Goal: Task Accomplishment & Management: Complete application form

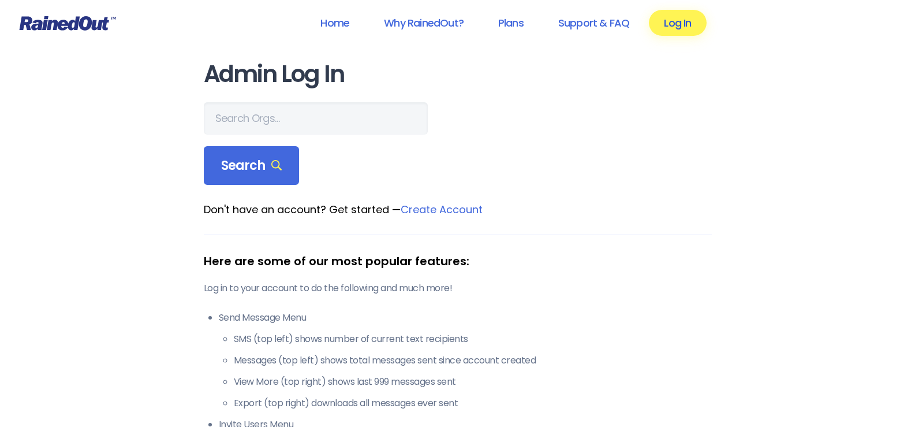
click at [674, 29] on link "Log In" at bounding box center [677, 23] width 57 height 26
click at [674, 24] on link "Log In" at bounding box center [677, 23] width 57 height 26
click at [677, 25] on link "Log In" at bounding box center [677, 23] width 57 height 26
click at [676, 22] on link "Log In" at bounding box center [677, 23] width 57 height 26
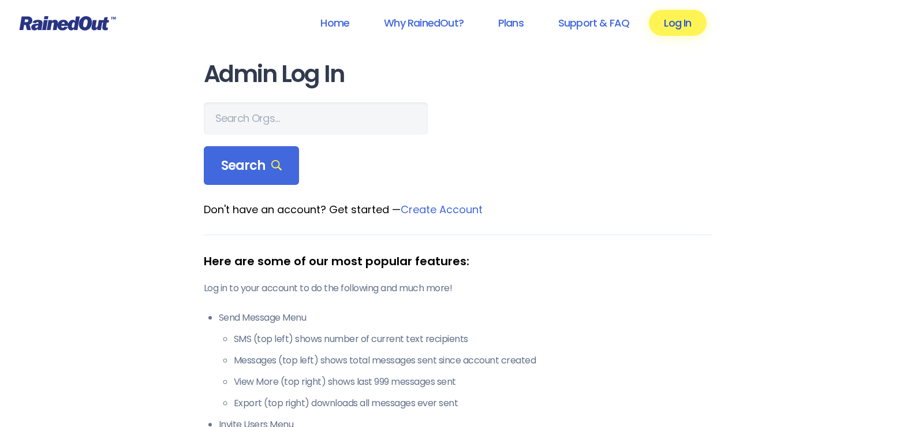
click at [676, 22] on link "Log In" at bounding box center [677, 23] width 57 height 26
click at [675, 23] on link "Log In" at bounding box center [677, 23] width 57 height 26
click at [349, 25] on link "Home" at bounding box center [334, 23] width 59 height 26
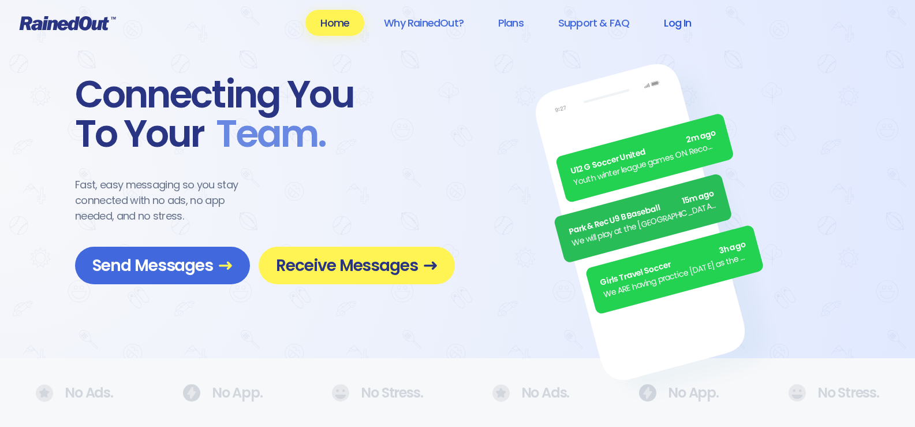
click at [680, 27] on link "Log In" at bounding box center [677, 23] width 57 height 26
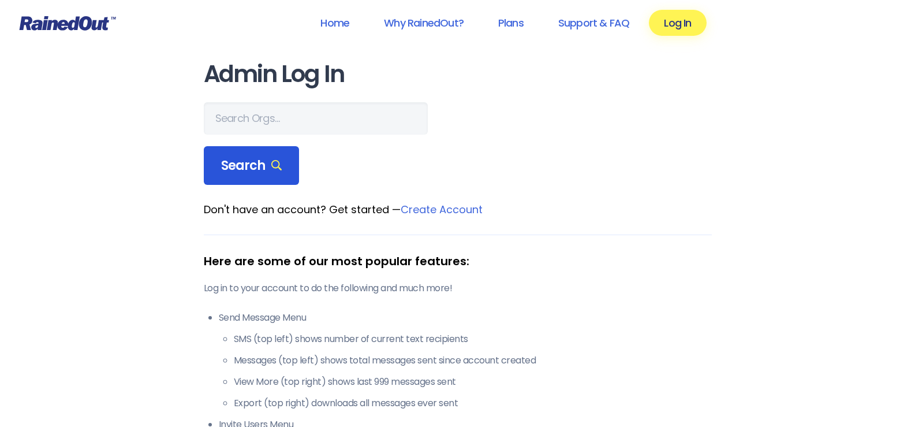
click at [252, 158] on span "Search" at bounding box center [251, 166] width 61 height 16
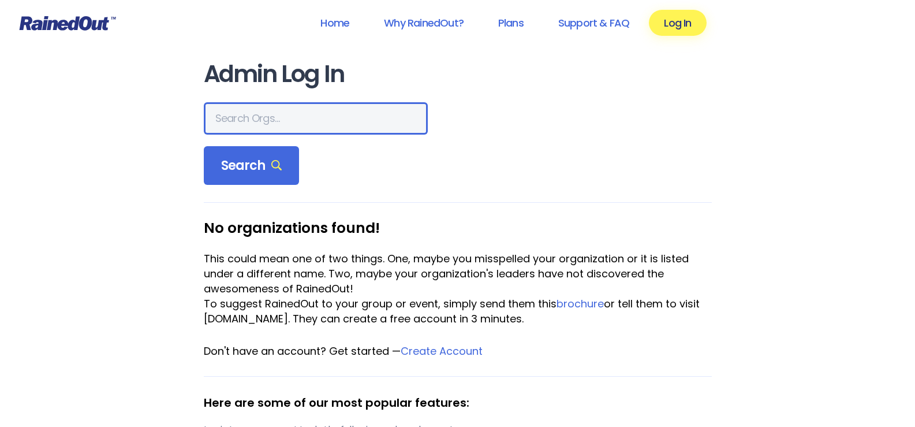
click at [253, 122] on input "text" at bounding box center [316, 118] width 224 height 32
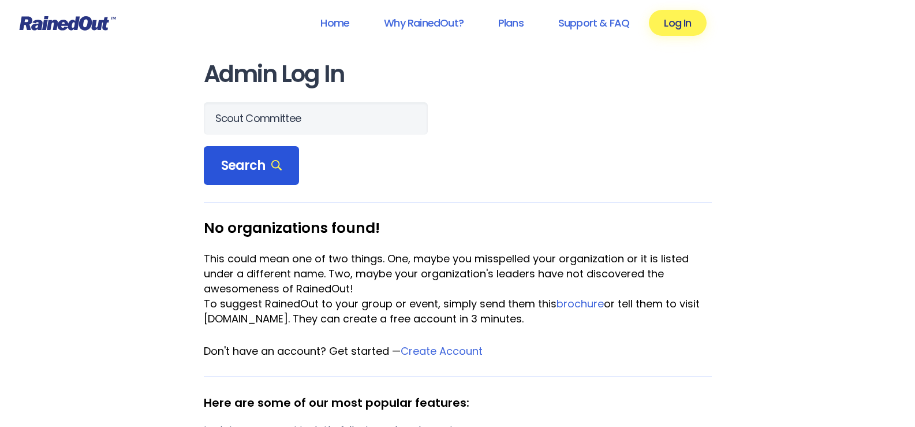
click at [239, 159] on span "Search" at bounding box center [251, 166] width 61 height 16
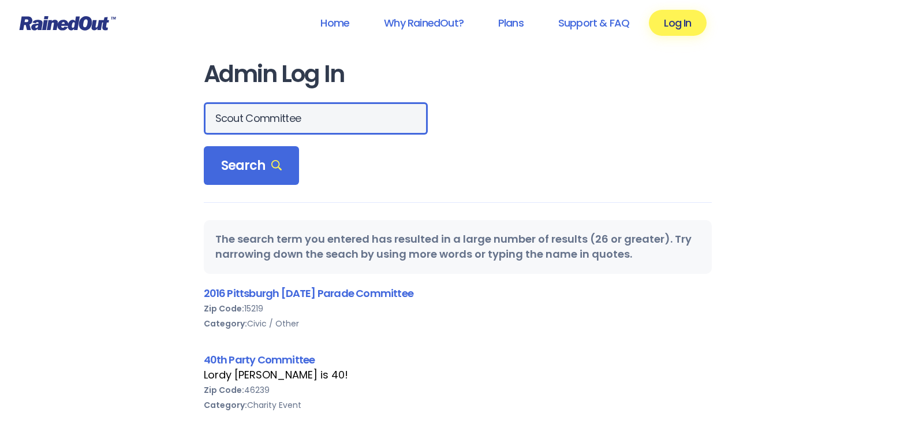
click at [311, 122] on input "Scout Committee" at bounding box center [316, 118] width 224 height 32
type input "S"
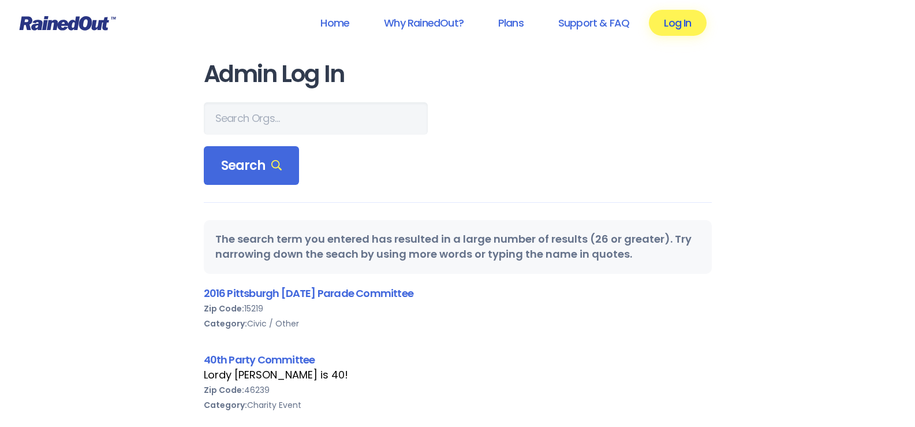
click at [685, 21] on link "Log In" at bounding box center [677, 23] width 57 height 26
click at [673, 26] on link "Log In" at bounding box center [677, 23] width 57 height 26
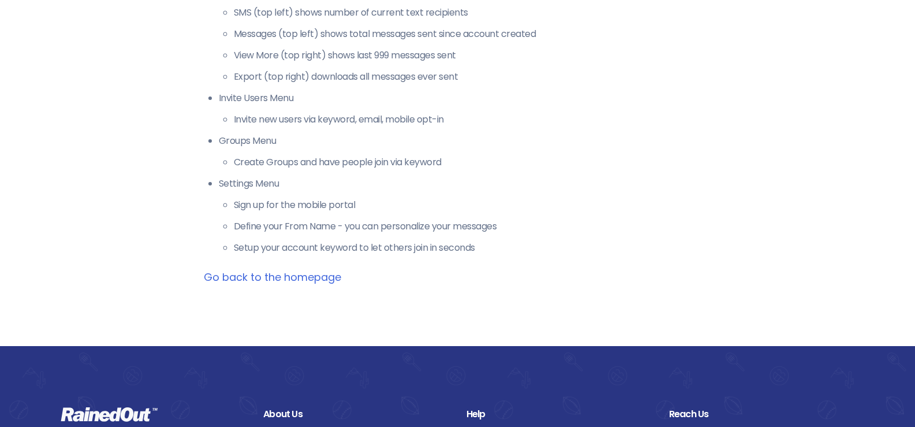
scroll to position [2506, 0]
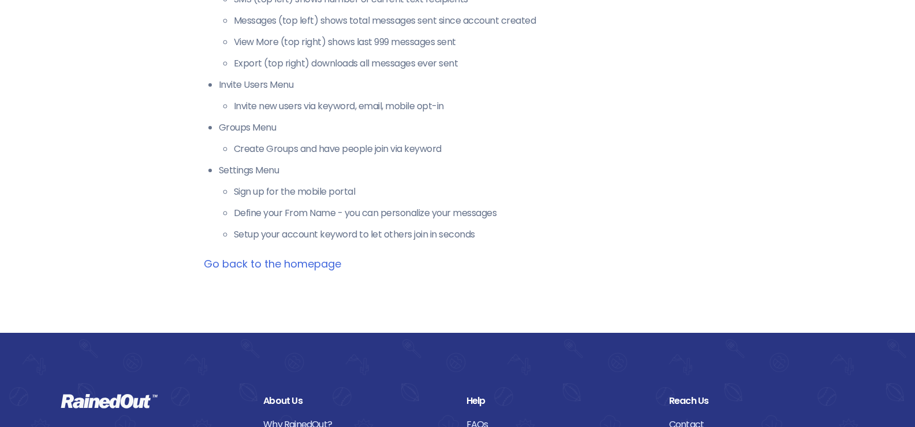
click at [284, 256] on link "Go back to the homepage" at bounding box center [272, 263] width 137 height 14
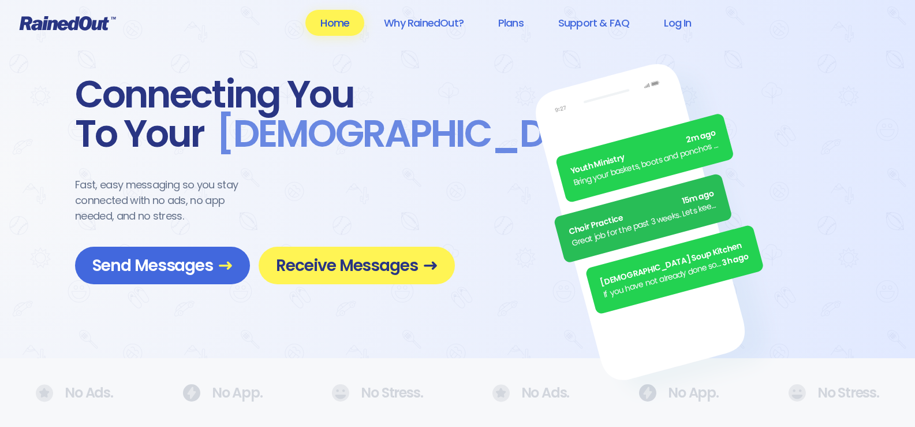
click at [340, 24] on link "Home" at bounding box center [334, 23] width 59 height 26
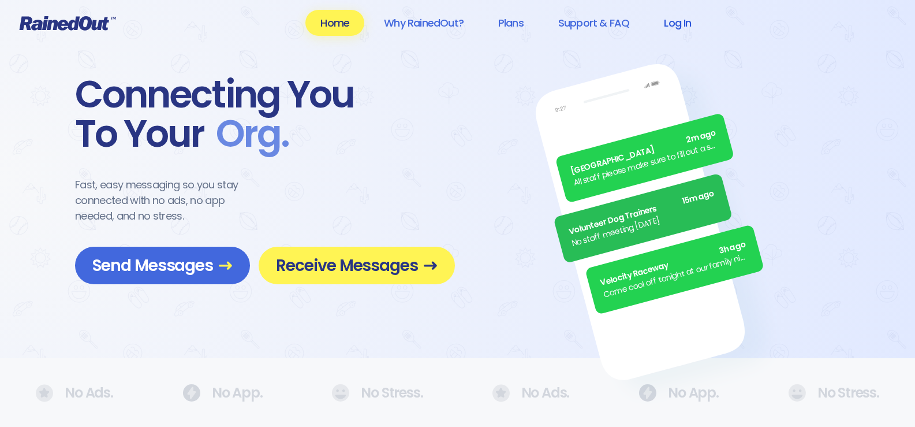
click at [674, 24] on link "Log In" at bounding box center [677, 23] width 57 height 26
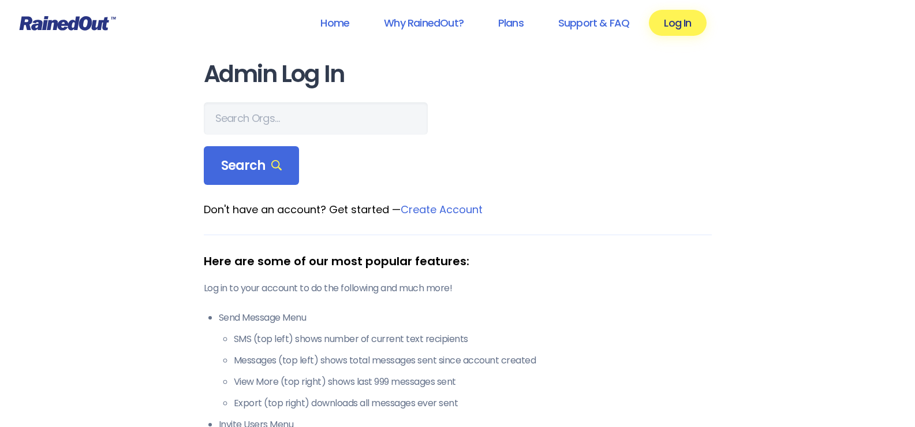
click at [674, 24] on link "Log In" at bounding box center [677, 23] width 57 height 26
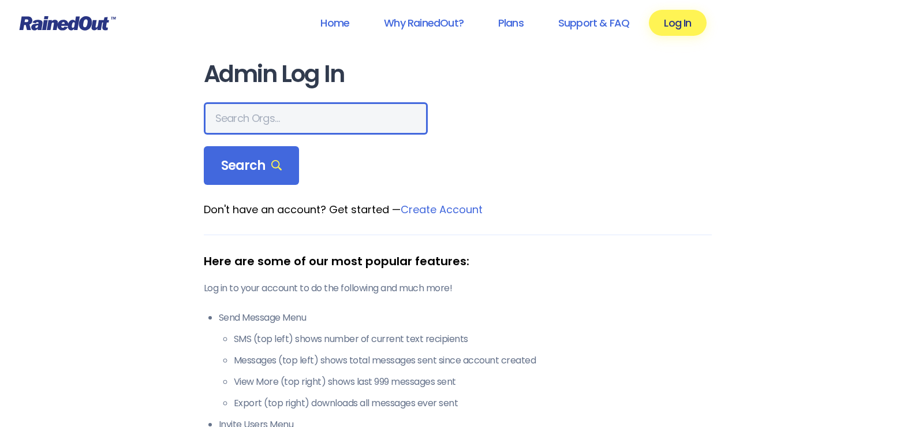
click at [270, 124] on input "text" at bounding box center [316, 118] width 224 height 32
type input "Ringtown"
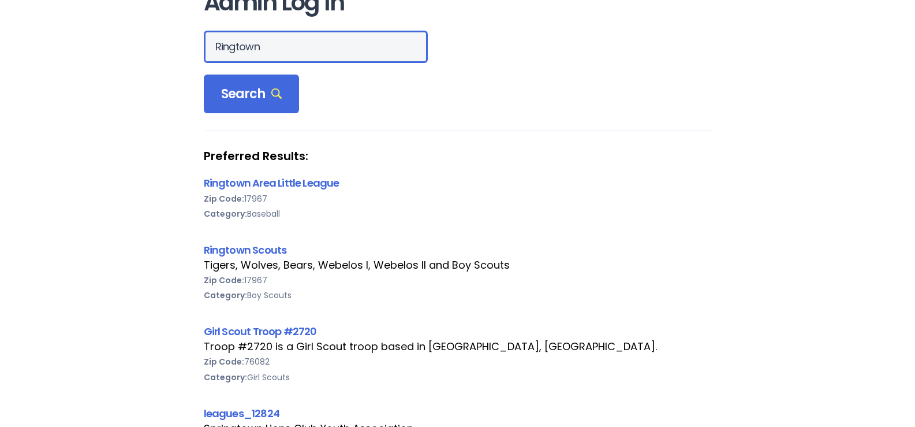
scroll to position [62, 0]
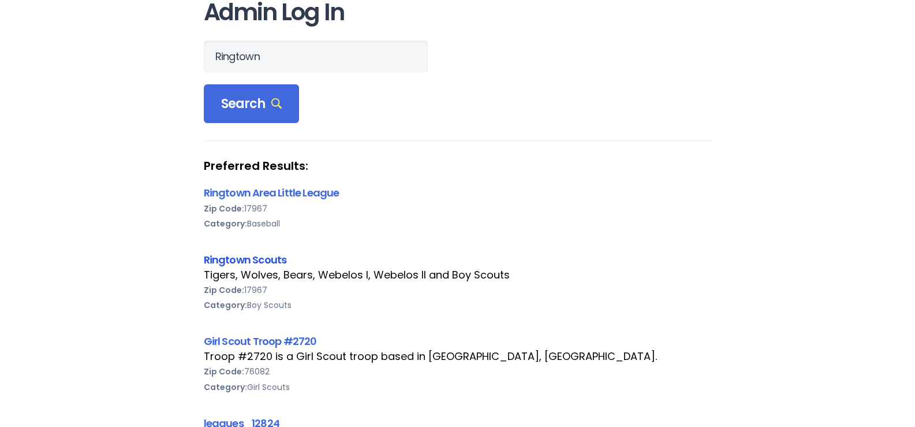
click at [270, 261] on link "Ringtown Scouts" at bounding box center [245, 259] width 83 height 14
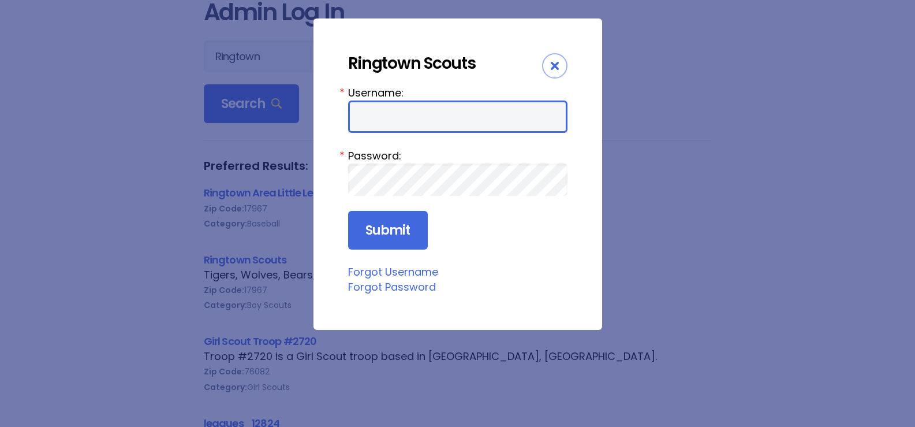
click at [377, 115] on input "Username:" at bounding box center [457, 116] width 219 height 32
type input "cjgeary"
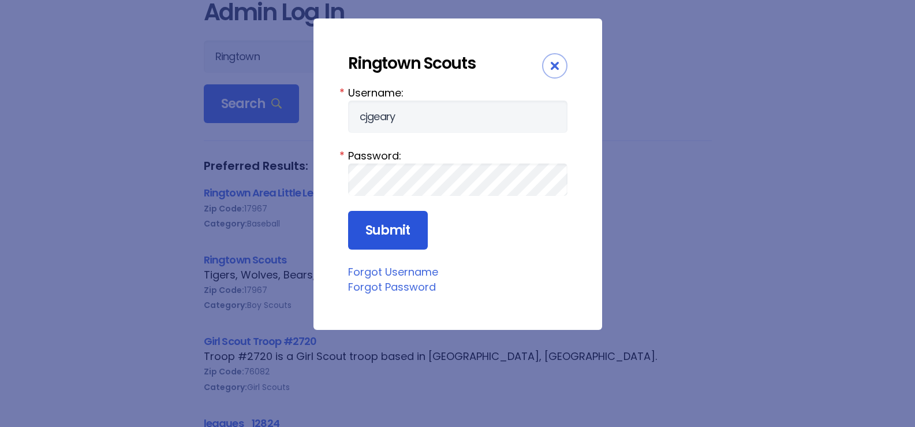
click at [386, 227] on input "Submit" at bounding box center [388, 230] width 80 height 39
